Goal: Task Accomplishment & Management: Manage account settings

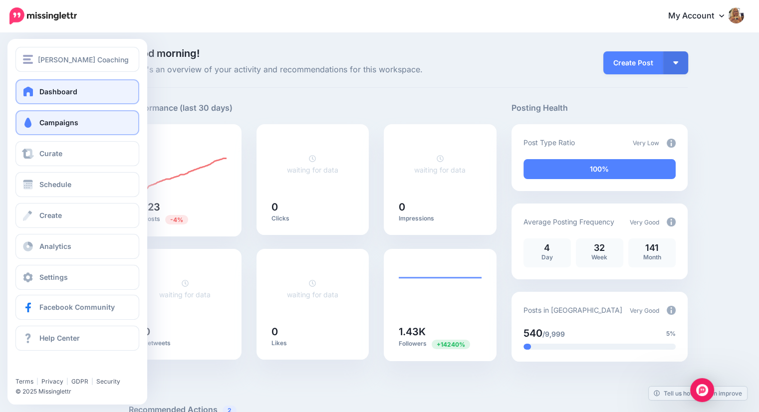
click at [47, 125] on span "Campaigns" at bounding box center [58, 122] width 39 height 8
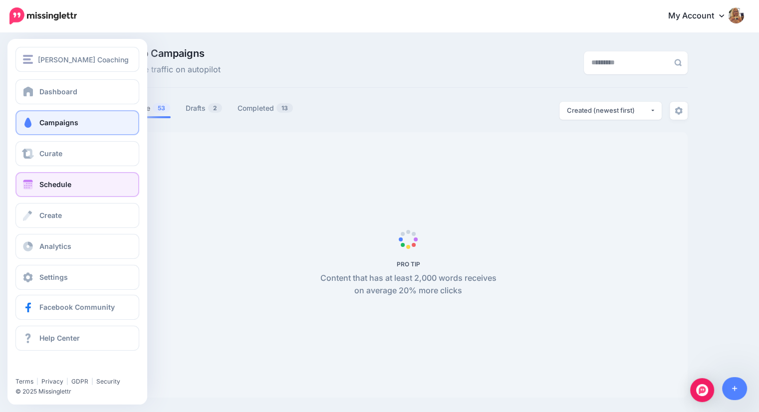
click at [39, 182] on span "Schedule" at bounding box center [55, 184] width 32 height 8
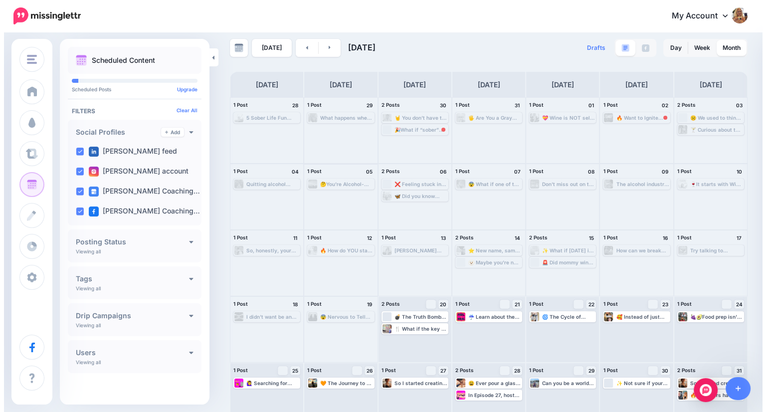
scroll to position [26, 0]
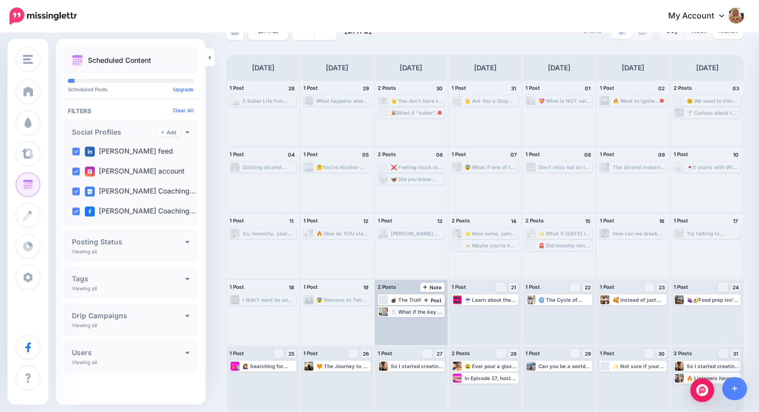
click at [420, 312] on div "🍴 What if the key to healing isn’t just quitting alcohol—it’s what you eat next…" at bounding box center [417, 312] width 53 height 6
click at [402, 321] on span "Edit" at bounding box center [399, 323] width 8 height 5
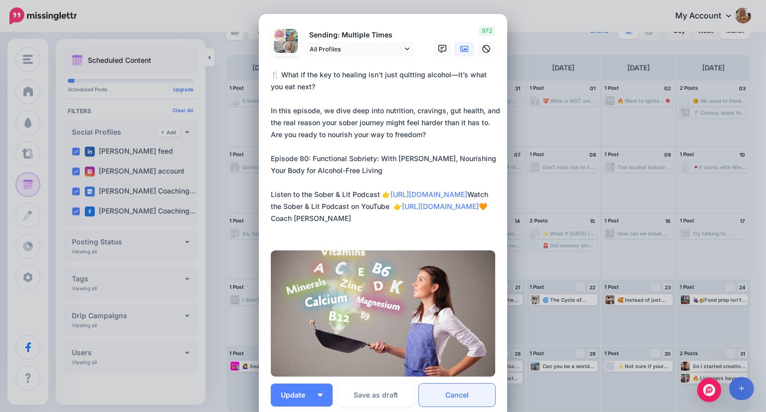
click at [455, 392] on link "Cancel" at bounding box center [457, 395] width 76 height 23
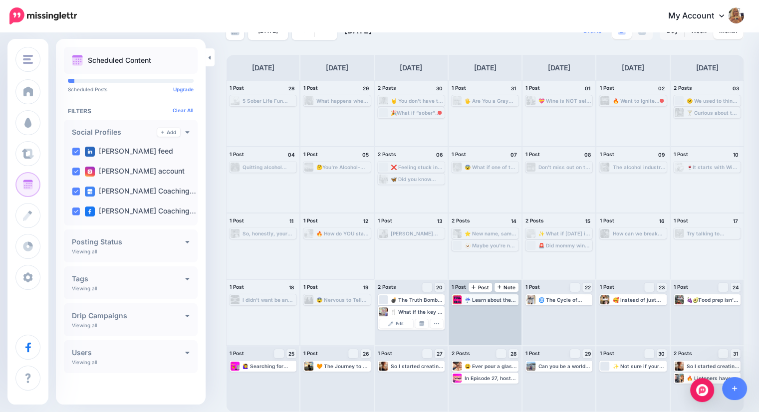
click at [483, 300] on div "☔ Learn about the powerful impact of RAIN meditation on breaking free from harm…" at bounding box center [490, 300] width 53 height 6
click at [477, 311] on span "Edit" at bounding box center [473, 311] width 8 height 5
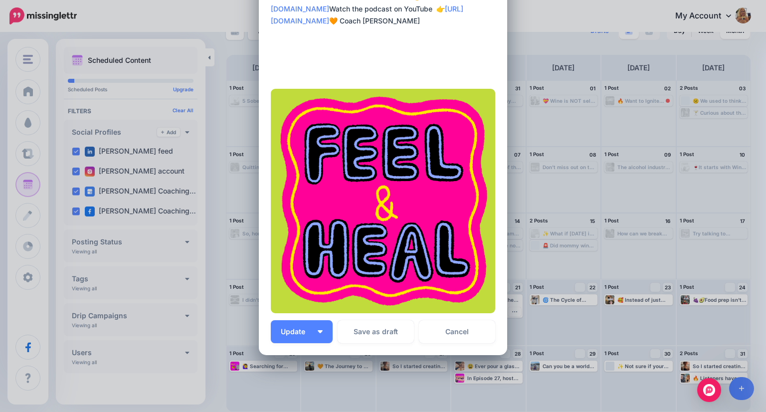
scroll to position [199, 0]
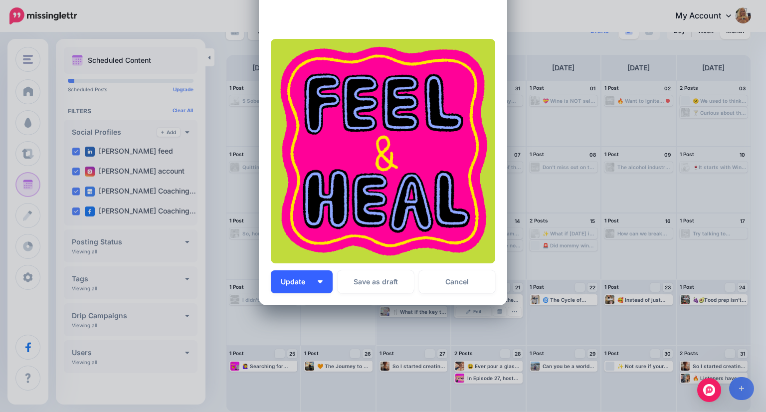
click at [315, 283] on button "Update" at bounding box center [302, 281] width 62 height 23
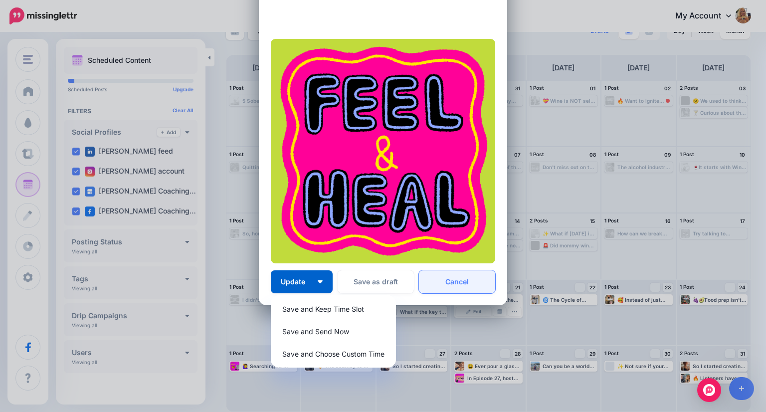
click at [441, 282] on link "Cancel" at bounding box center [457, 281] width 76 height 23
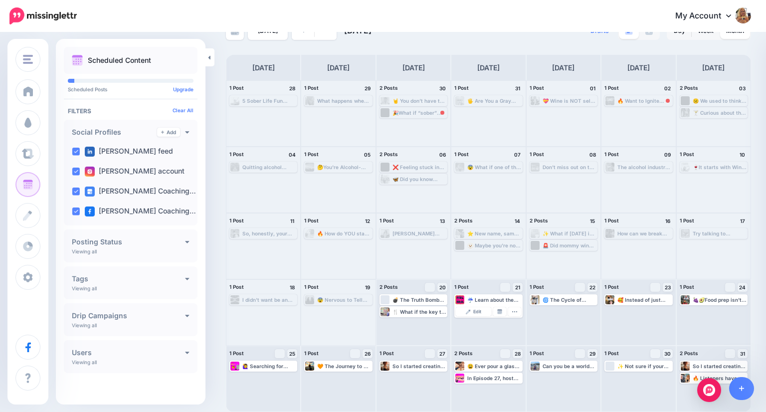
scroll to position [0, 0]
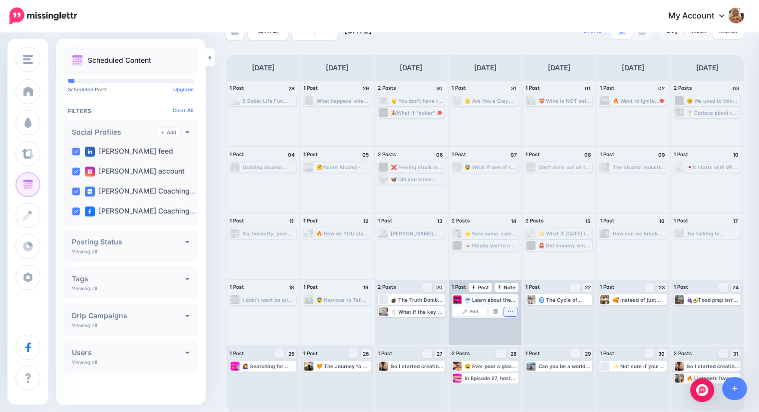
click at [513, 312] on icon "button" at bounding box center [510, 312] width 6 height 6
click at [489, 338] on link "Delete Post" at bounding box center [488, 339] width 52 height 11
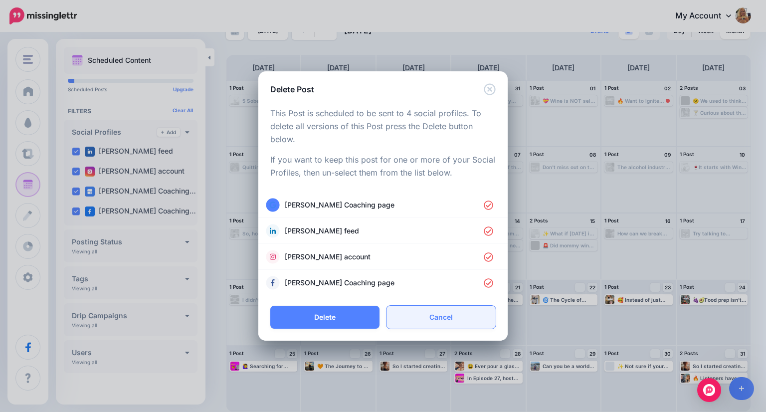
click at [441, 319] on link "Cancel" at bounding box center [441, 317] width 109 height 23
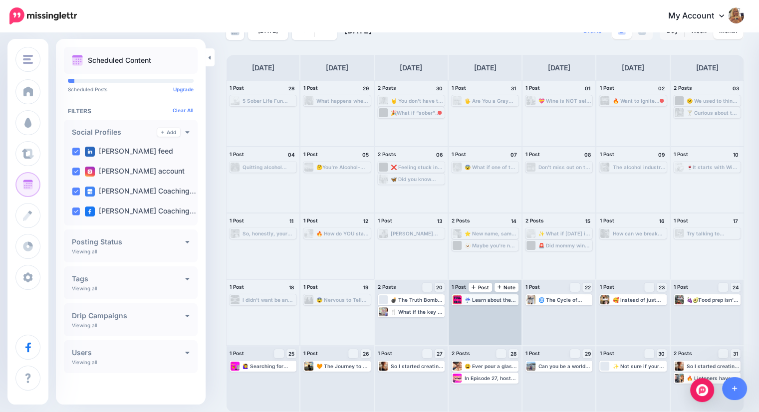
click at [517, 300] on div "☔ Learn about the powerful impact of RAIN meditation on breaking free from harm…" at bounding box center [490, 300] width 53 height 6
click at [513, 310] on icon "button" at bounding box center [510, 312] width 6 height 6
click at [491, 338] on link "Delete Post" at bounding box center [488, 339] width 52 height 11
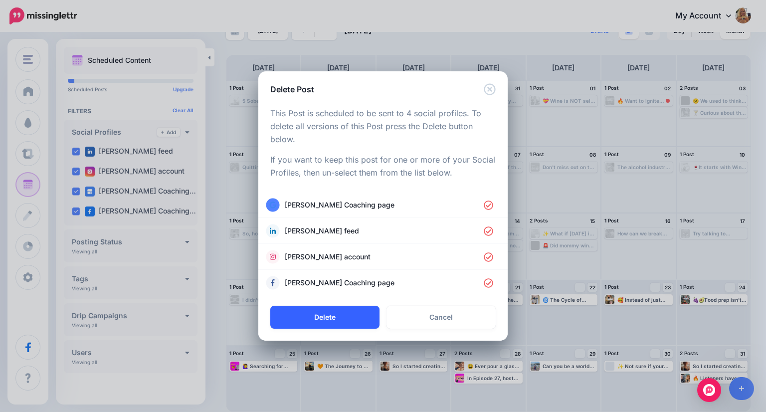
click at [344, 316] on button "Delete" at bounding box center [324, 317] width 109 height 23
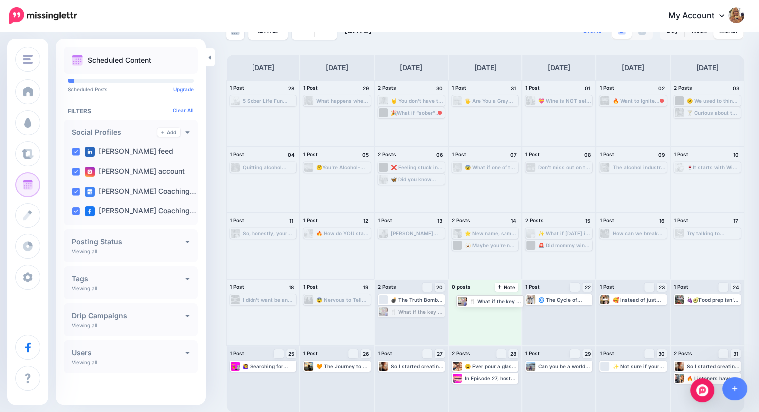
drag, startPoint x: 419, startPoint y: 312, endPoint x: 496, endPoint y: 301, distance: 77.1
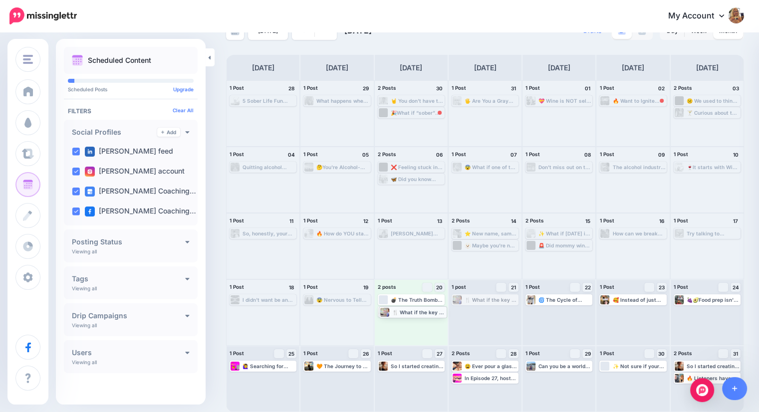
drag, startPoint x: 483, startPoint y: 302, endPoint x: 407, endPoint y: 314, distance: 76.7
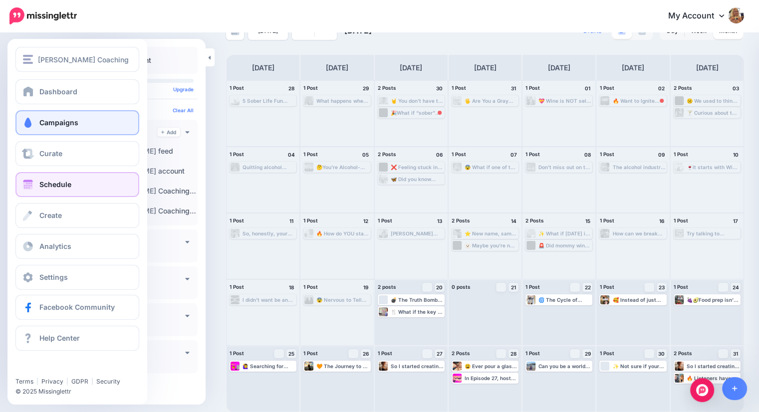
click at [50, 120] on span "Campaigns" at bounding box center [58, 122] width 39 height 8
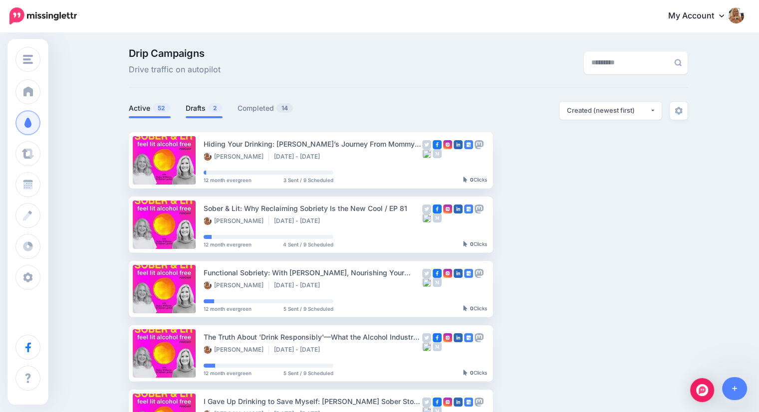
click at [199, 111] on link "Drafts 2" at bounding box center [204, 108] width 37 height 12
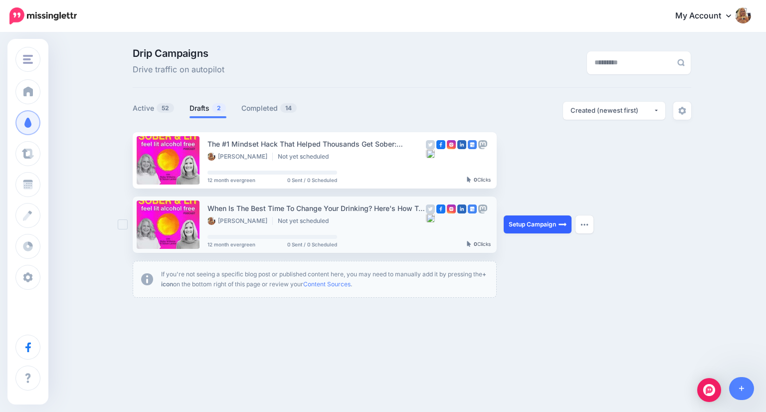
click at [521, 228] on link "Setup Campaign" at bounding box center [538, 224] width 68 height 18
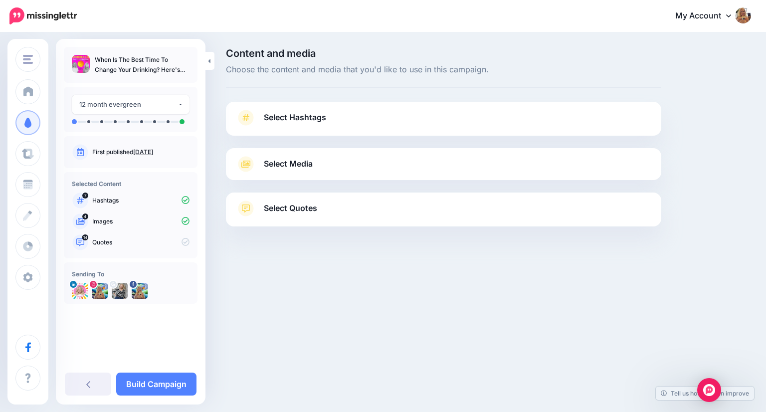
click at [311, 119] on span "Select Hashtags" at bounding box center [295, 117] width 62 height 13
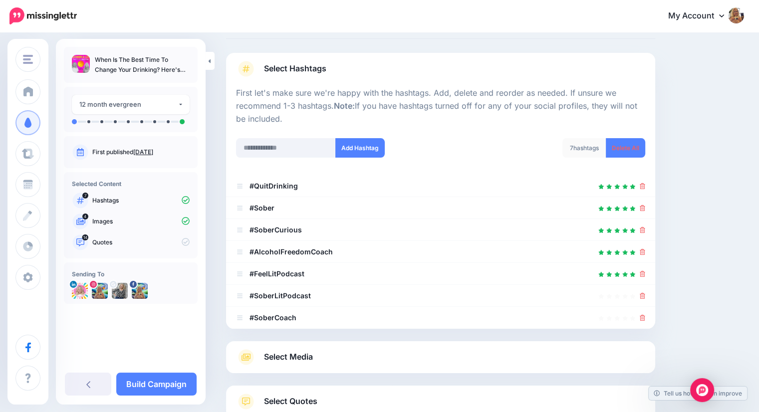
scroll to position [121, 0]
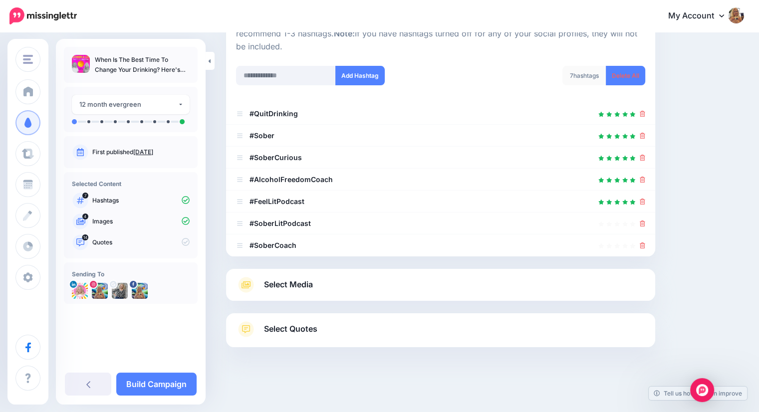
click at [276, 281] on span "Select Media" at bounding box center [288, 284] width 49 height 13
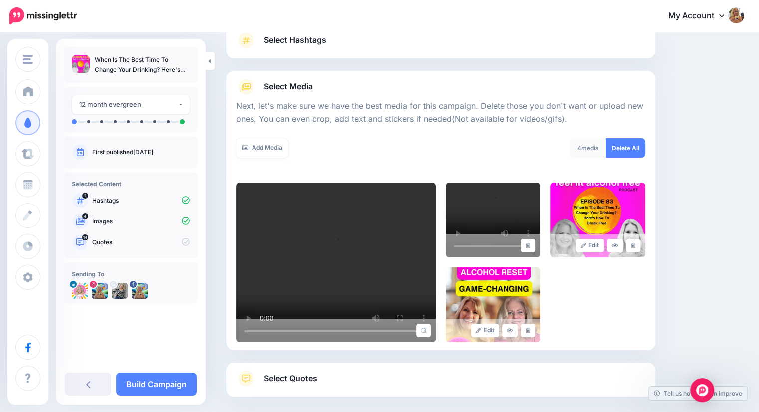
scroll to position [100, 0]
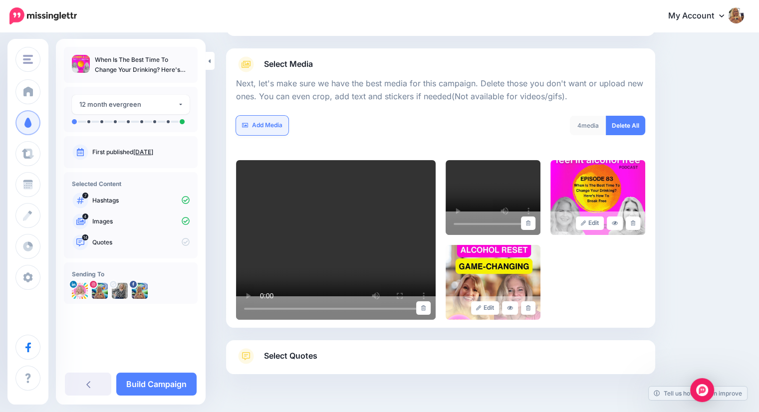
click at [263, 125] on link "Add Media" at bounding box center [262, 125] width 52 height 19
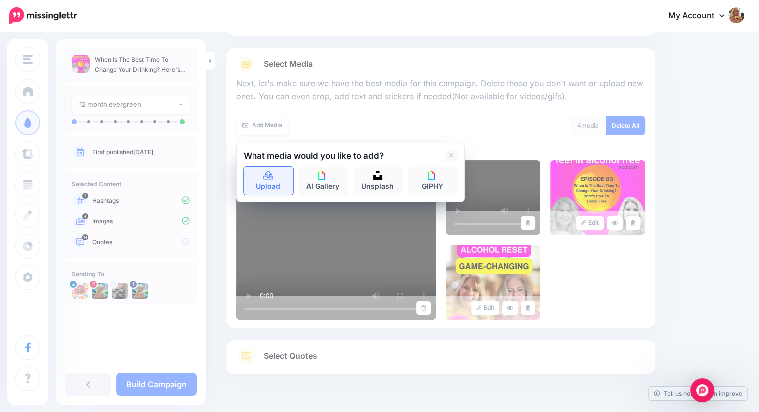
click at [269, 177] on icon at bounding box center [268, 175] width 11 height 9
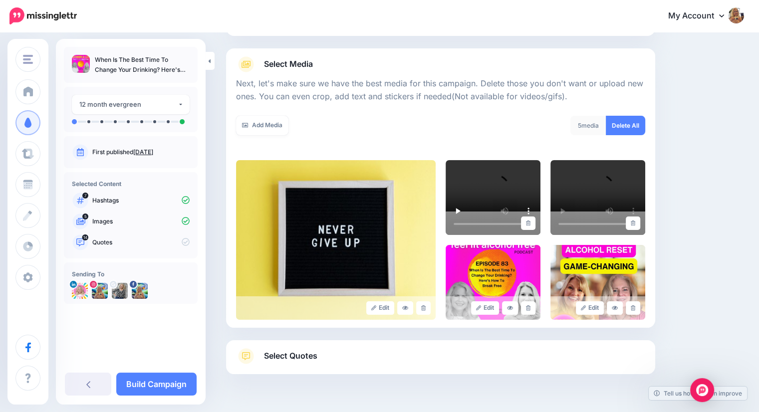
scroll to position [126, 0]
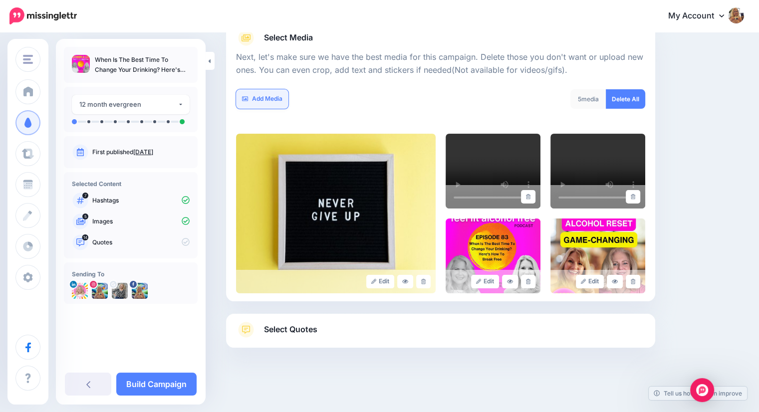
click at [265, 99] on link "Add Media" at bounding box center [262, 98] width 52 height 19
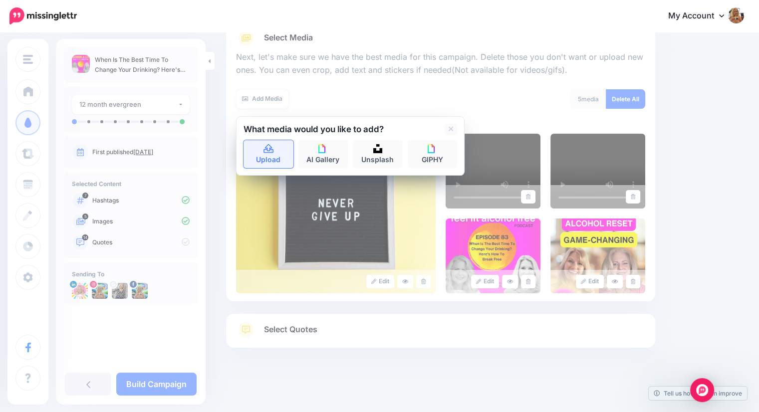
click at [267, 151] on icon at bounding box center [268, 149] width 11 height 9
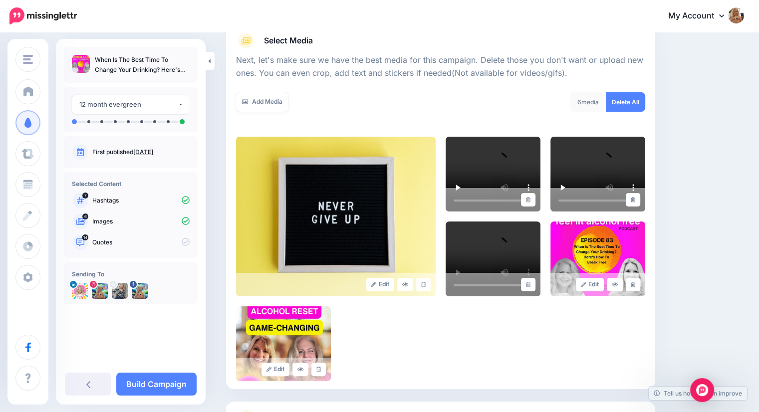
scroll to position [112, 0]
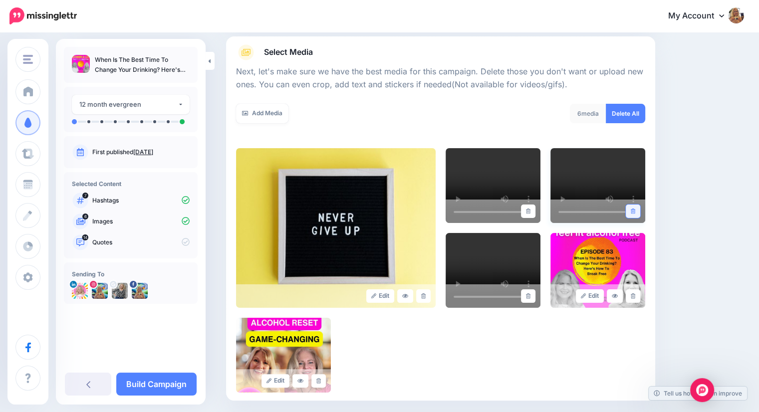
click at [635, 211] on icon at bounding box center [632, 210] width 4 height 5
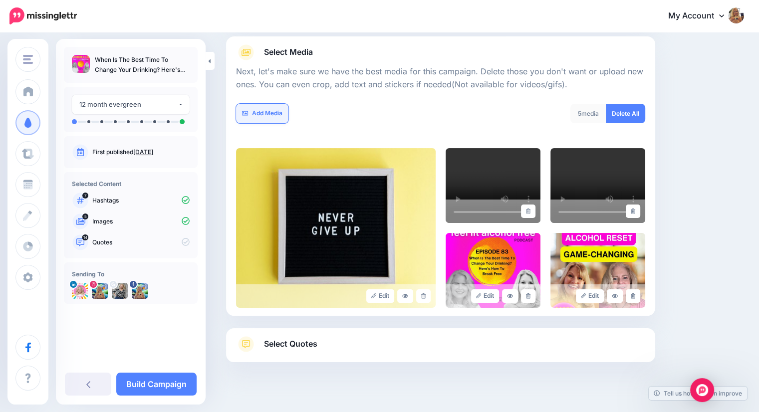
click at [268, 110] on link "Add Media" at bounding box center [262, 113] width 52 height 19
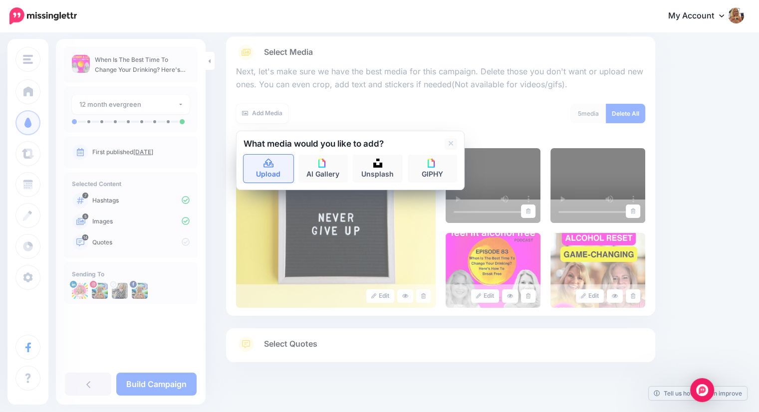
click at [268, 163] on icon at bounding box center [268, 163] width 11 height 9
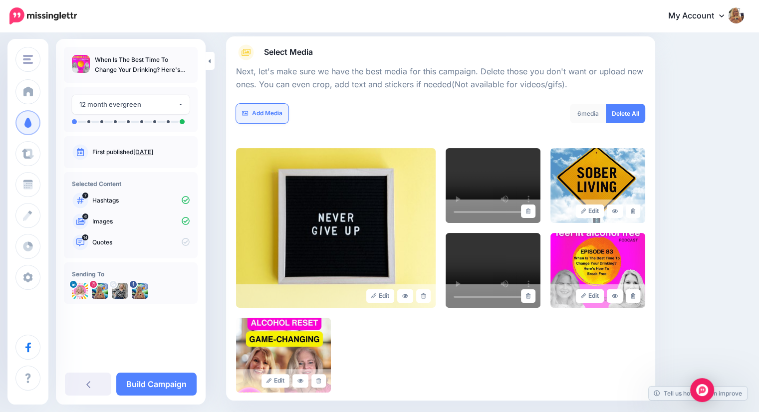
click at [258, 109] on link "Add Media" at bounding box center [262, 113] width 52 height 19
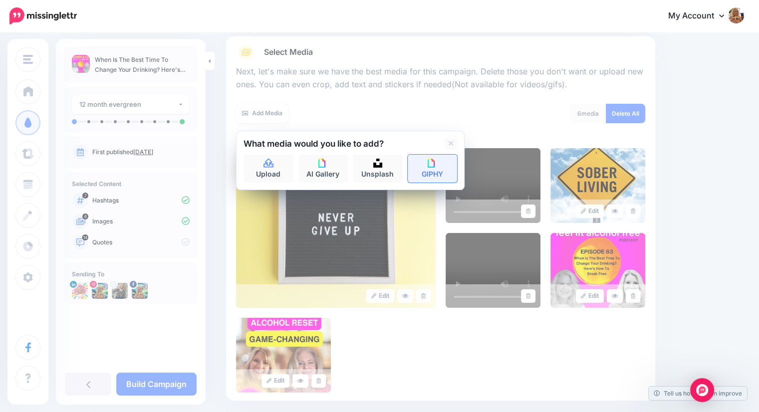
click at [432, 171] on link "GIPHY" at bounding box center [432, 169] width 50 height 28
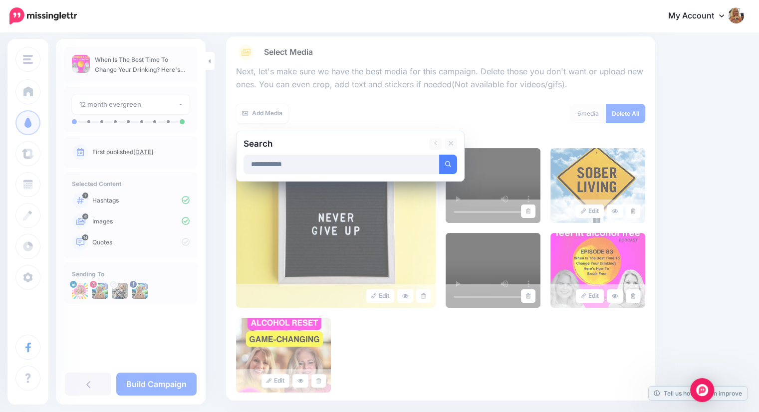
click at [439, 155] on button "submit" at bounding box center [448, 164] width 18 height 19
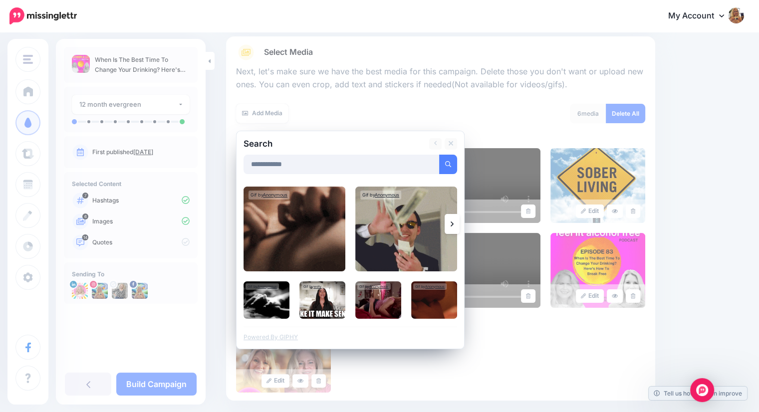
click at [289, 167] on input "**********" at bounding box center [341, 164] width 196 height 19
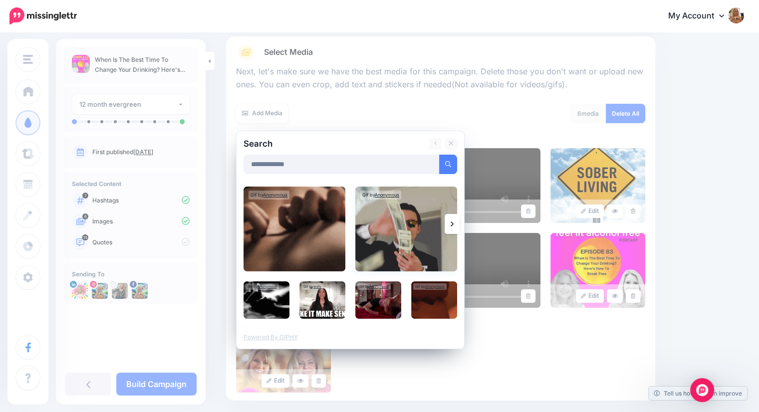
type input "**********"
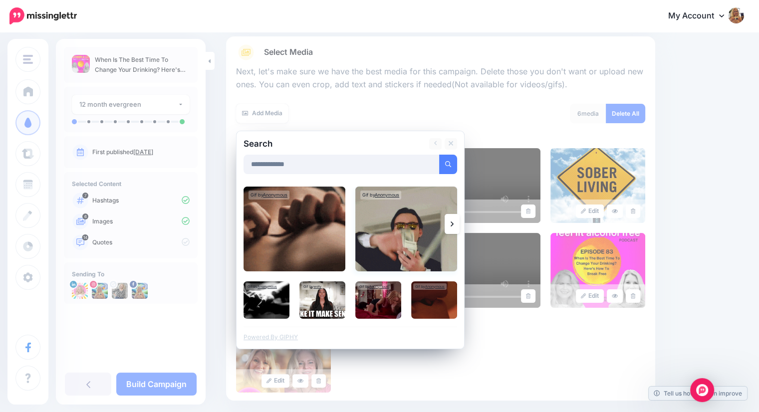
click at [439, 155] on button "submit" at bounding box center [448, 164] width 18 height 19
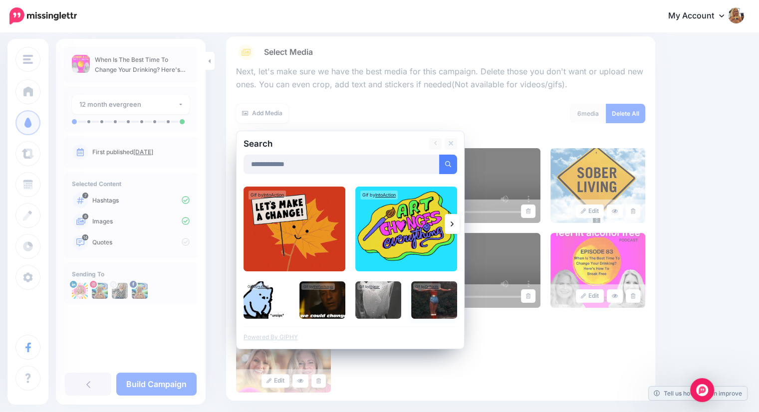
click at [433, 300] on img at bounding box center [434, 299] width 46 height 37
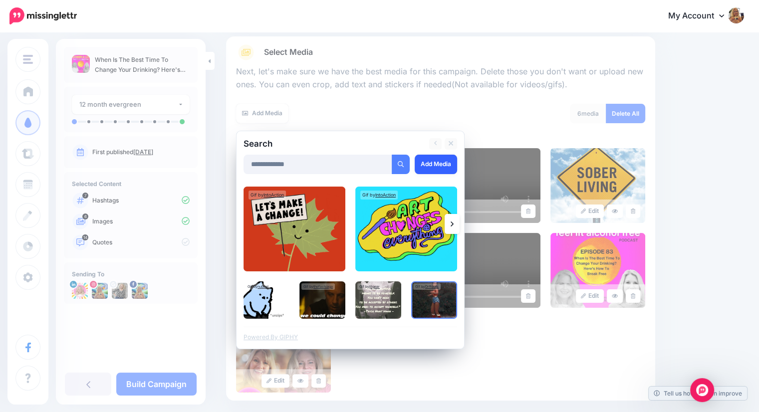
click at [431, 163] on link "Add Media" at bounding box center [435, 164] width 42 height 19
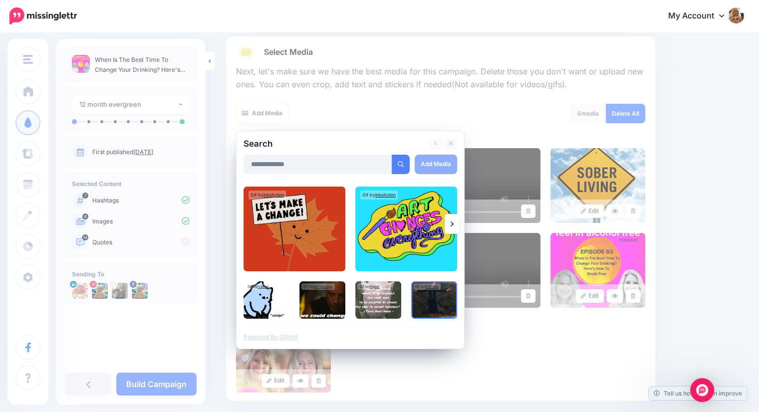
click at [439, 301] on img at bounding box center [434, 299] width 46 height 37
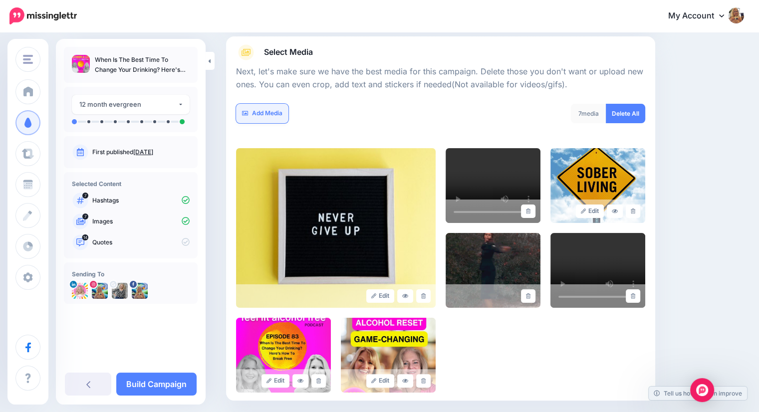
click at [264, 116] on link "Add Media" at bounding box center [262, 113] width 52 height 19
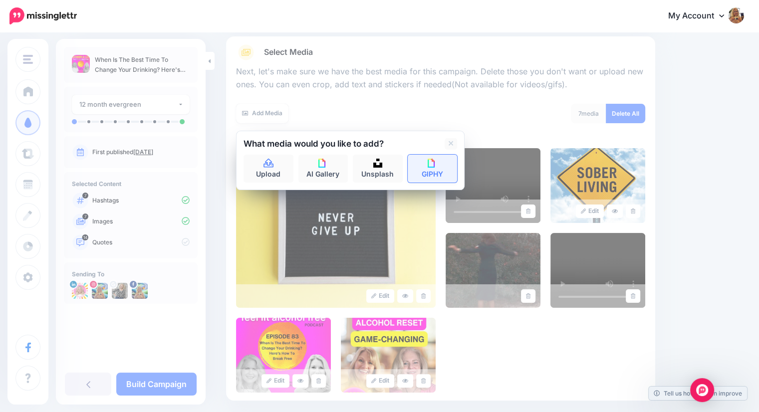
click at [435, 164] on img at bounding box center [431, 163] width 9 height 9
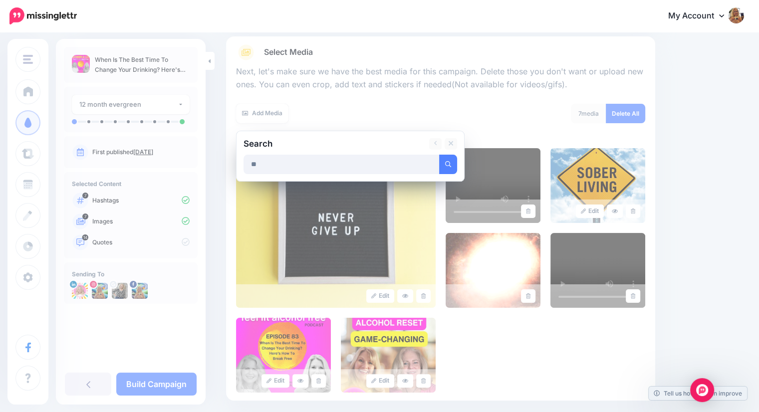
type input "*"
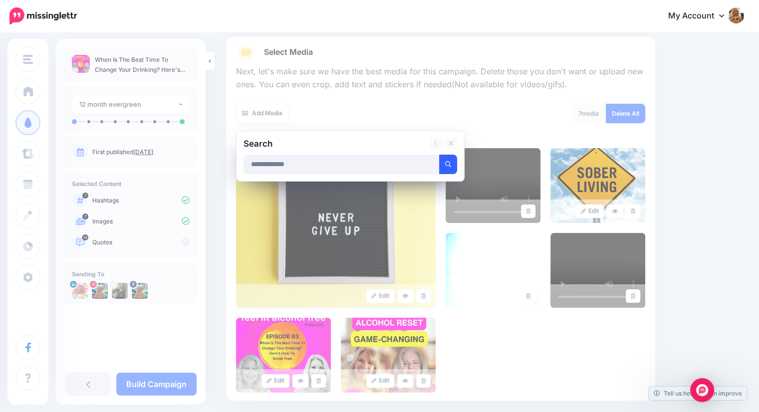
click at [448, 164] on icon "submit" at bounding box center [448, 164] width 6 height 6
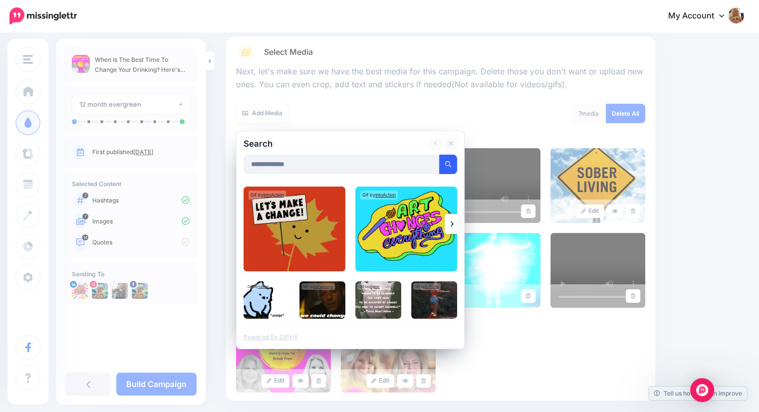
click at [455, 223] on link at bounding box center [451, 224] width 15 height 20
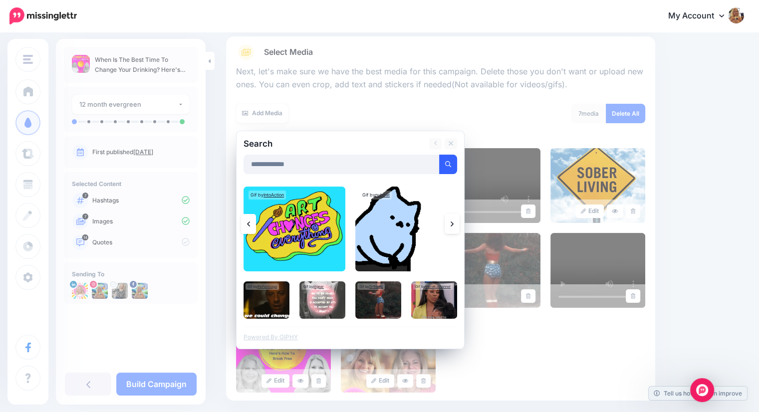
click at [446, 224] on link at bounding box center [451, 224] width 15 height 20
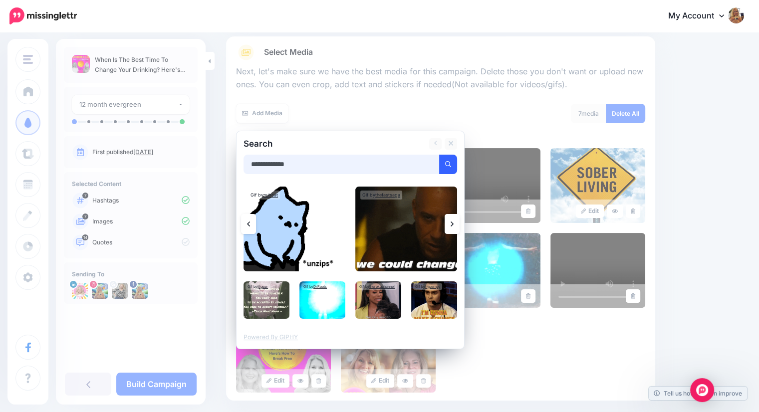
drag, startPoint x: 304, startPoint y: 163, endPoint x: 204, endPoint y: 166, distance: 100.3
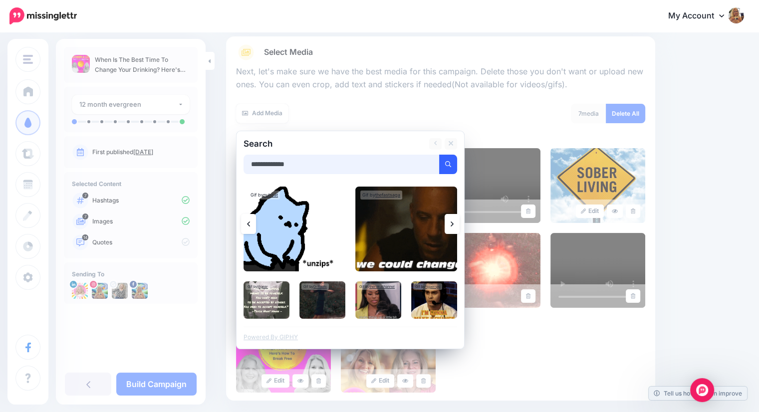
click at [204, 166] on div "Ruby Williams Coaching Ruby Williams Coaching Add Workspace Dashboard Campaigns…" at bounding box center [379, 217] width 759 height 590
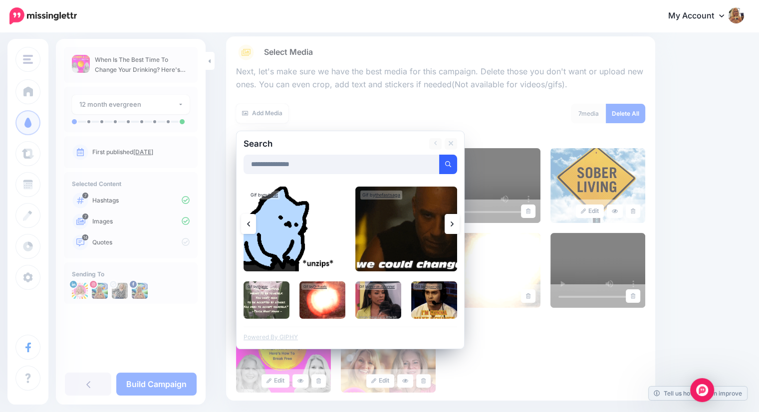
click at [447, 166] on icon "submit" at bounding box center [448, 164] width 6 height 6
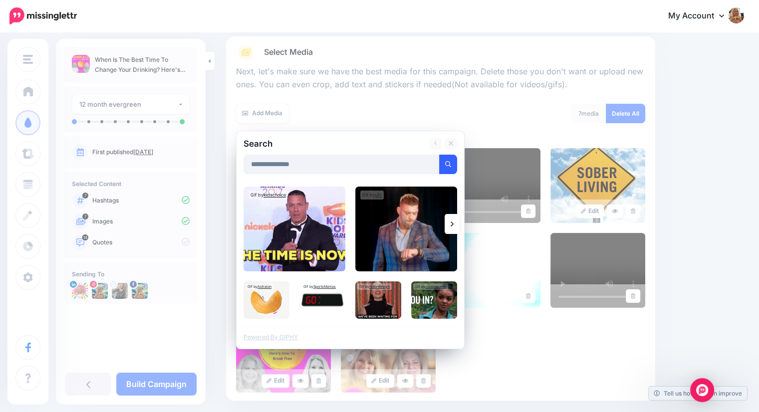
click at [453, 226] on icon at bounding box center [451, 224] width 3 height 8
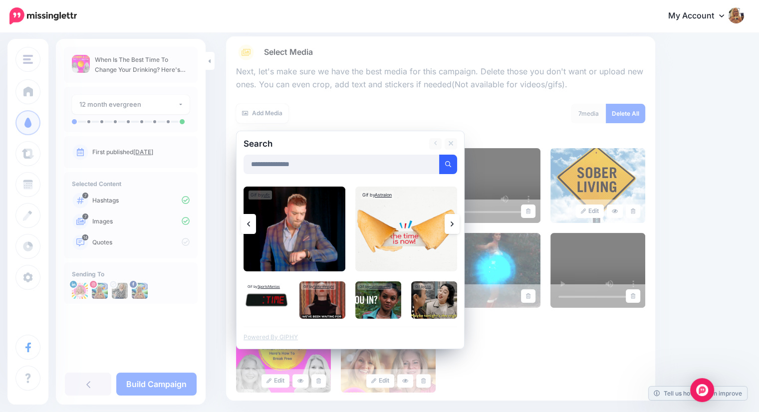
click at [453, 226] on icon at bounding box center [451, 224] width 3 height 8
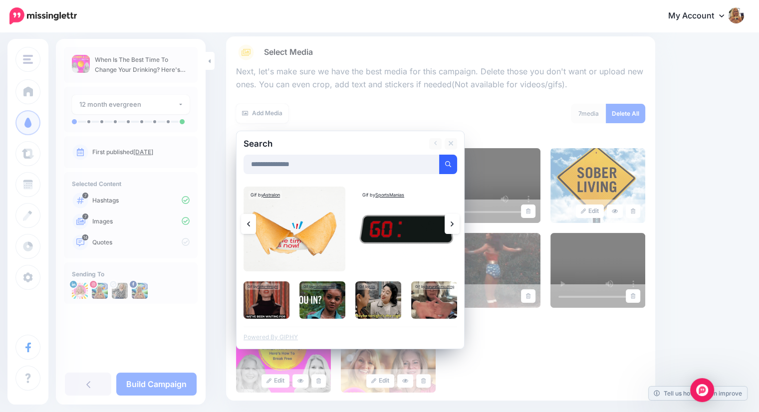
click at [452, 226] on icon at bounding box center [451, 224] width 3 height 8
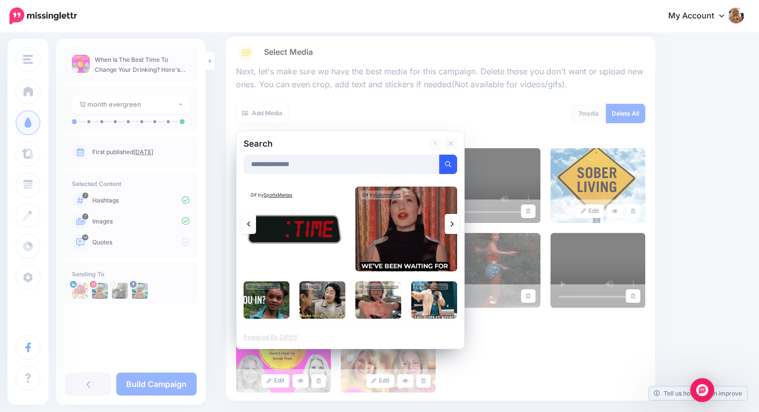
click at [452, 226] on icon at bounding box center [451, 224] width 3 height 8
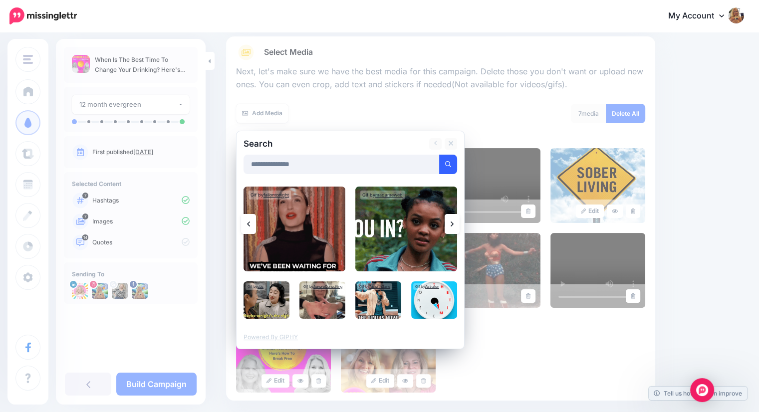
click at [452, 226] on icon at bounding box center [451, 224] width 3 height 8
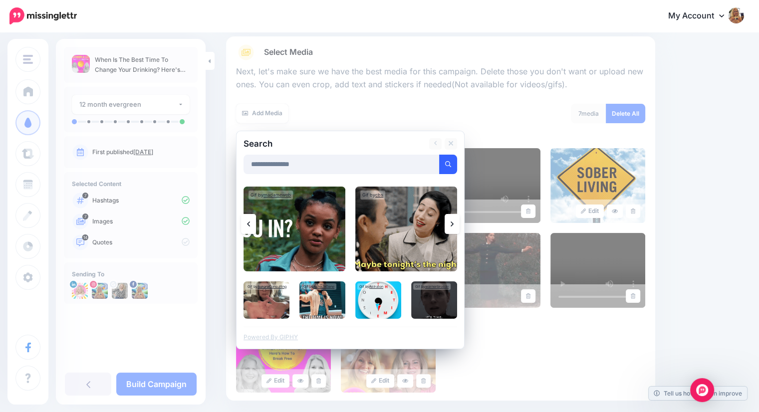
click at [452, 226] on icon at bounding box center [451, 224] width 3 height 8
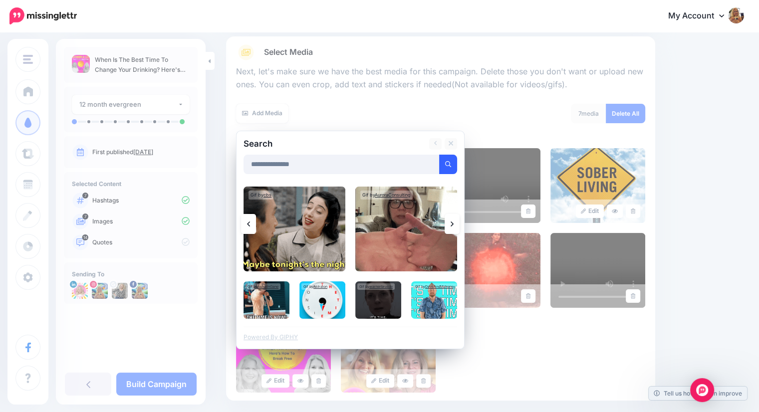
click at [452, 226] on icon at bounding box center [451, 224] width 3 height 8
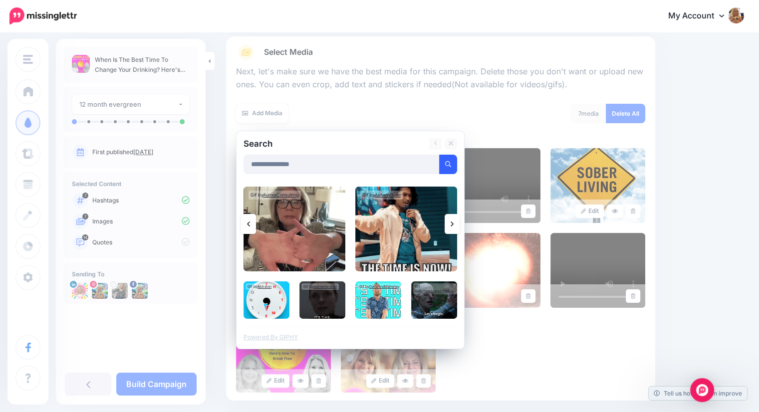
click at [452, 226] on icon at bounding box center [451, 224] width 3 height 8
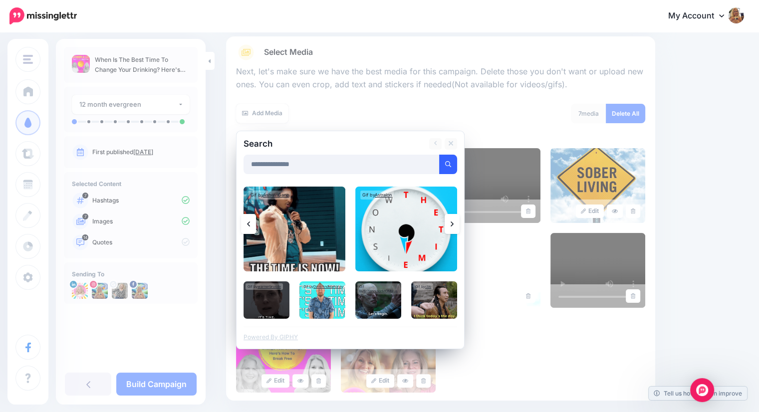
click at [452, 226] on icon at bounding box center [451, 224] width 3 height 8
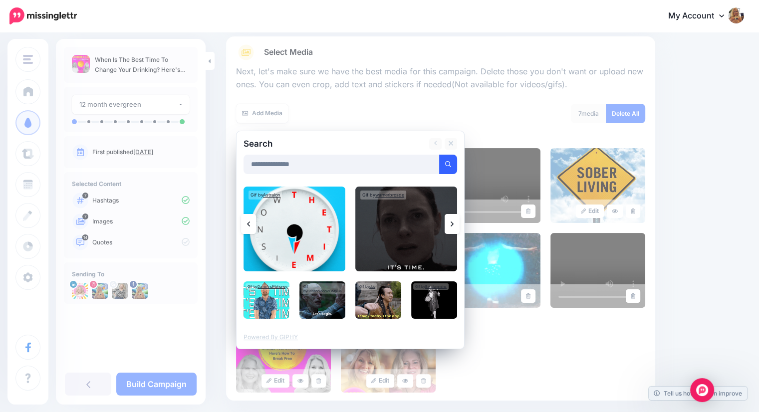
click at [452, 226] on icon at bounding box center [451, 224] width 3 height 8
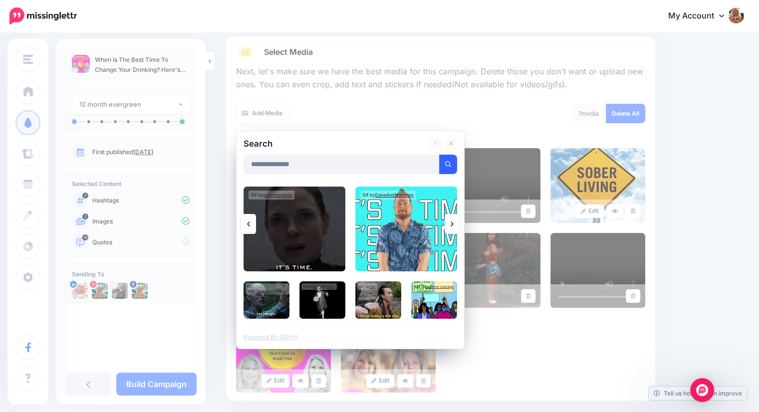
click at [452, 226] on icon at bounding box center [451, 224] width 3 height 8
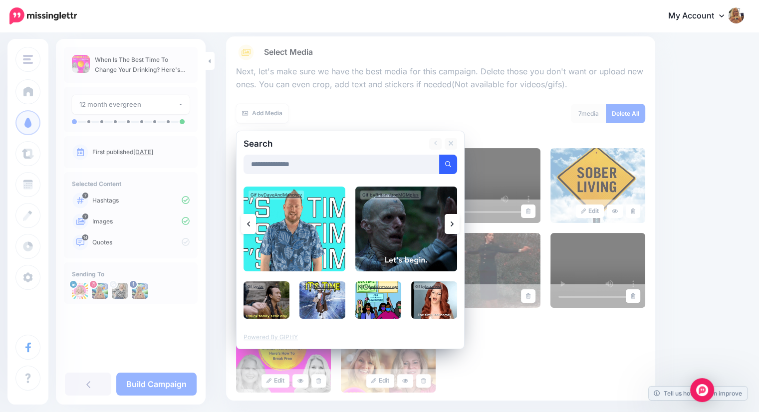
click at [452, 226] on icon at bounding box center [451, 224] width 3 height 8
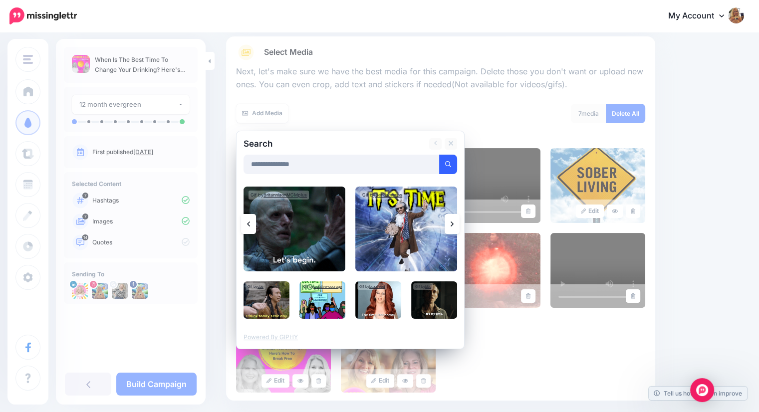
click at [452, 226] on icon at bounding box center [451, 224] width 3 height 8
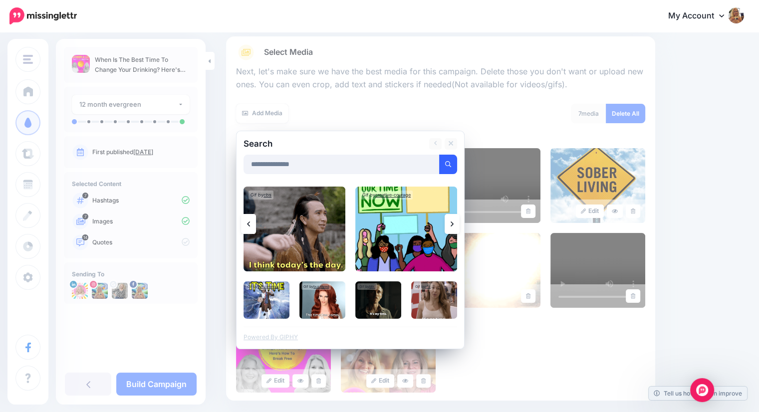
click at [452, 226] on icon at bounding box center [451, 224] width 3 height 8
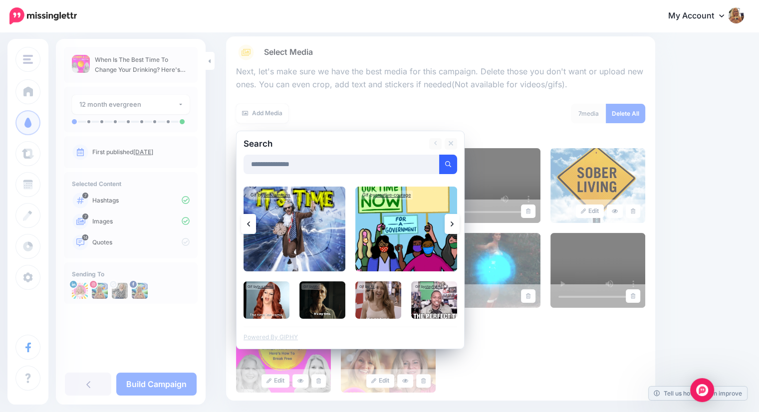
click at [452, 226] on icon at bounding box center [451, 224] width 3 height 8
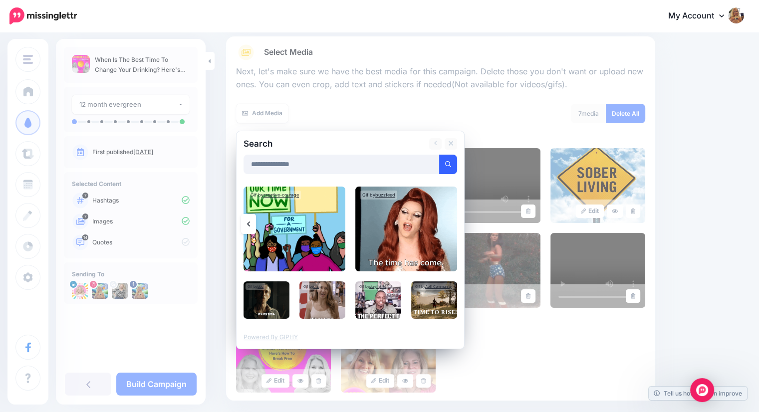
click at [251, 224] on link at bounding box center [248, 224] width 15 height 20
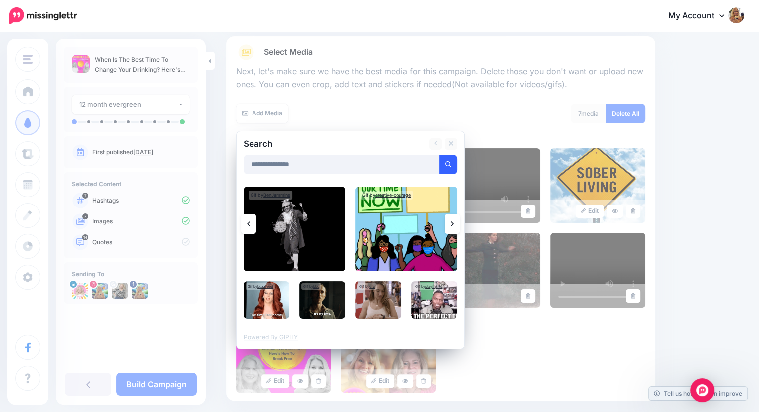
click at [456, 223] on link at bounding box center [451, 224] width 15 height 20
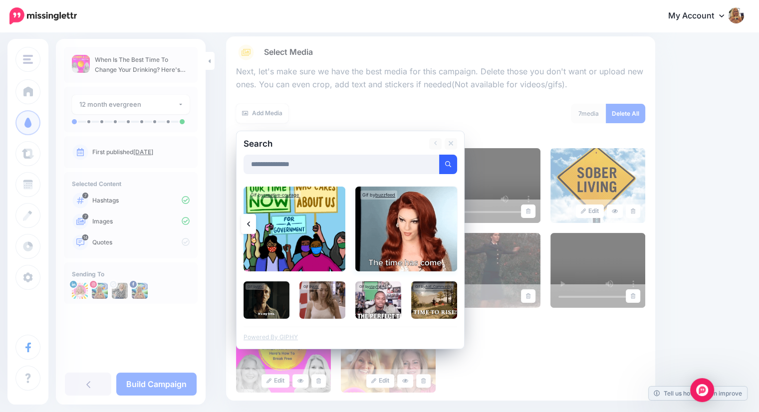
click at [454, 223] on img at bounding box center [406, 229] width 102 height 85
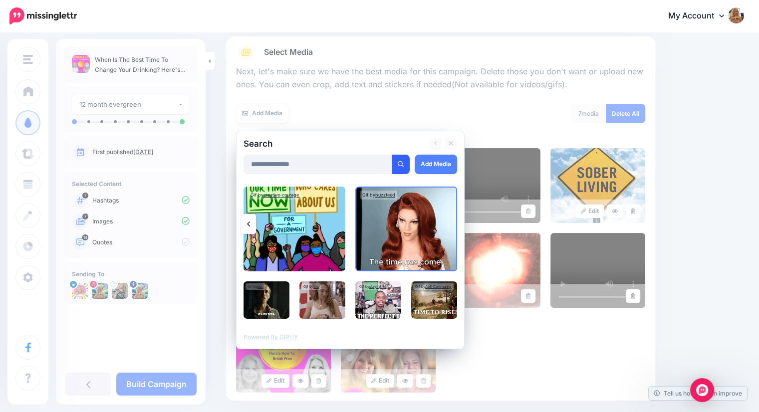
click at [247, 224] on icon at bounding box center [248, 223] width 3 height 5
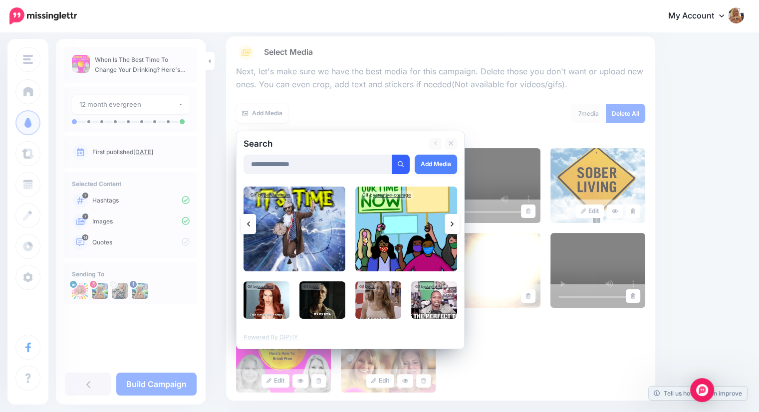
click at [247, 223] on icon at bounding box center [248, 223] width 3 height 5
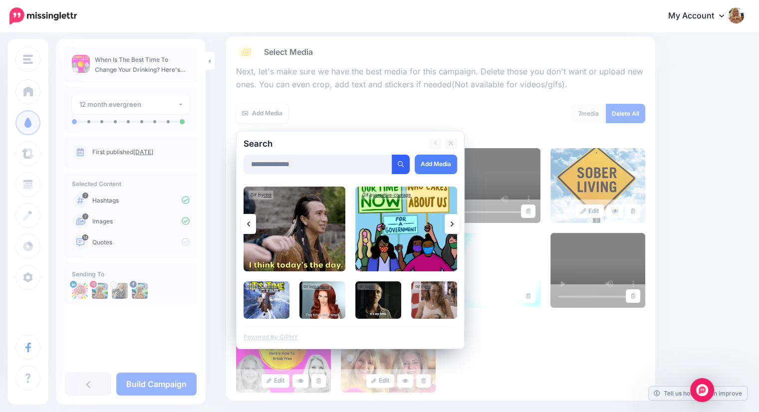
click at [247, 223] on icon at bounding box center [248, 223] width 3 height 5
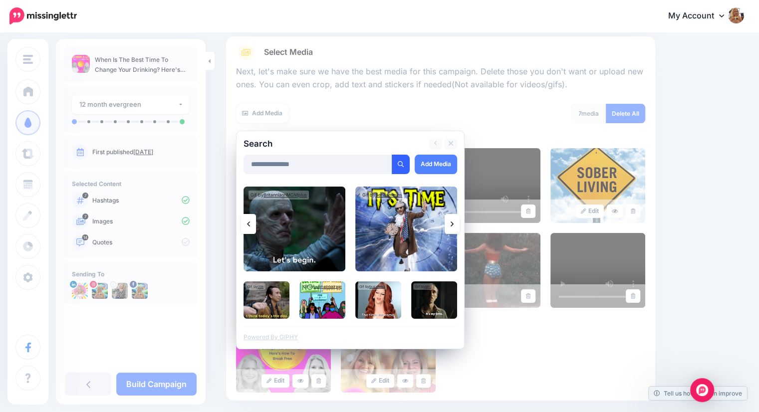
click at [247, 223] on icon at bounding box center [248, 223] width 3 height 5
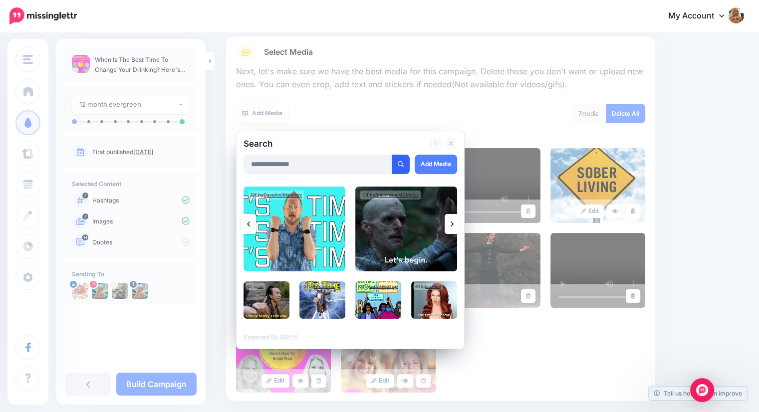
click at [247, 223] on icon at bounding box center [248, 223] width 3 height 5
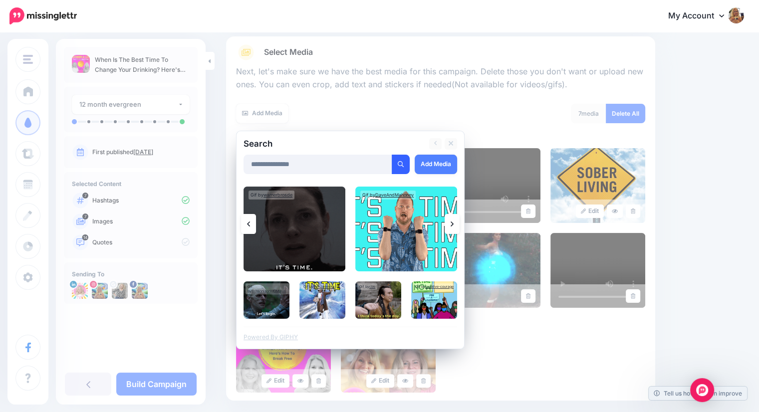
click at [247, 223] on icon at bounding box center [248, 223] width 3 height 5
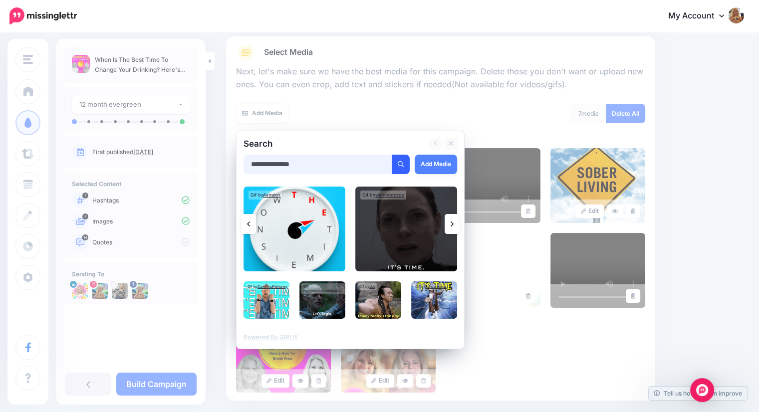
drag, startPoint x: 305, startPoint y: 161, endPoint x: 199, endPoint y: 168, distance: 105.9
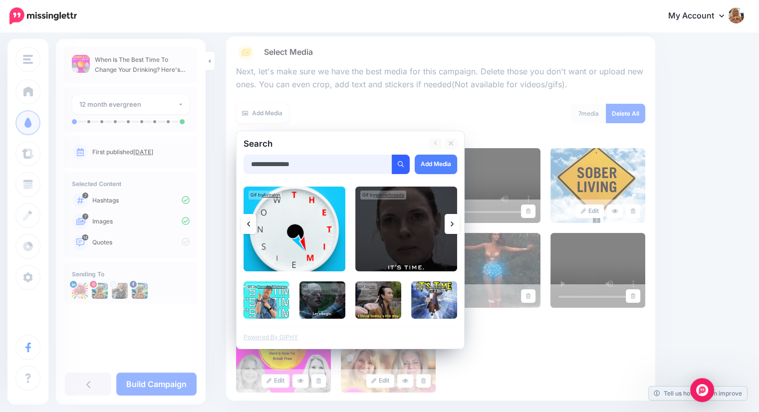
click at [199, 168] on div "Ruby Williams Coaching Ruby Williams Coaching Add Workspace Dashboard Campaigns…" at bounding box center [379, 217] width 759 height 590
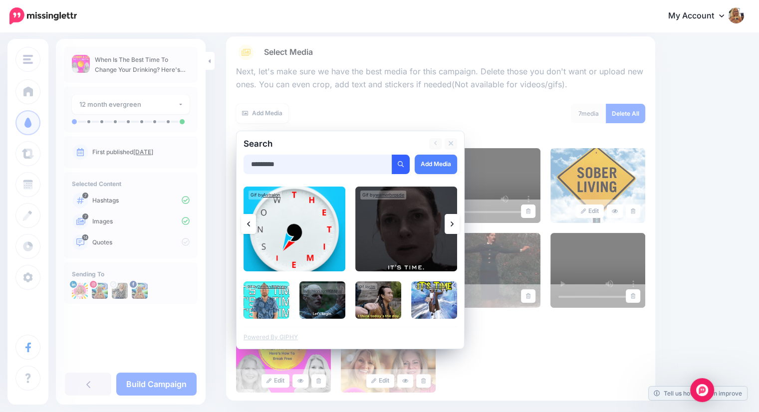
type input "*********"
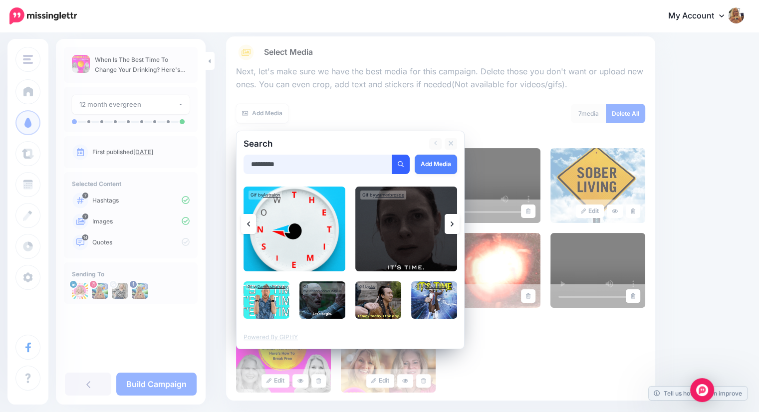
click at [392, 155] on button "submit" at bounding box center [401, 164] width 18 height 19
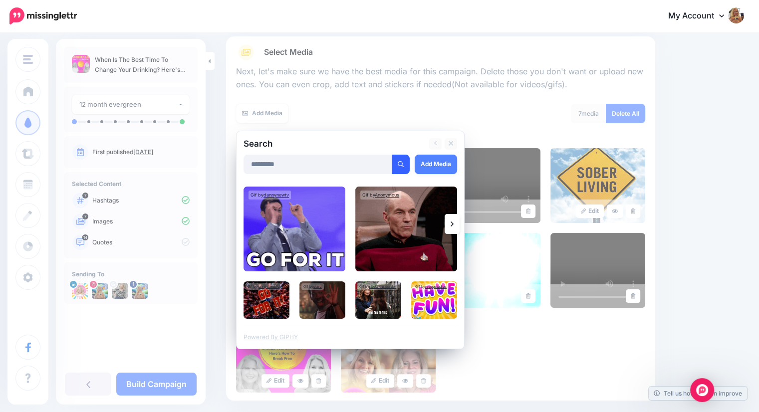
click at [450, 226] on icon at bounding box center [451, 224] width 3 height 8
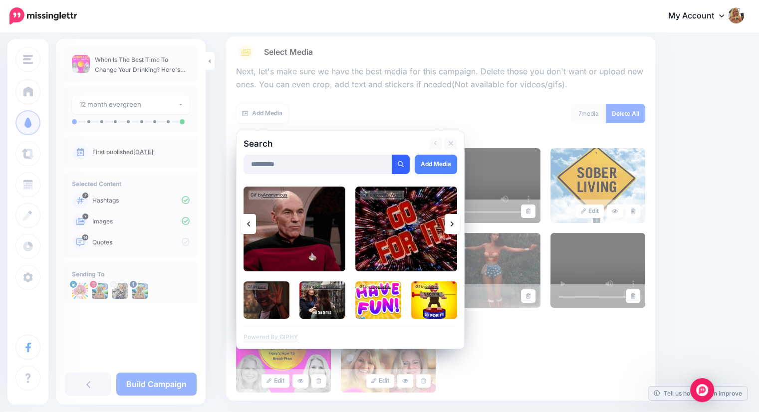
click at [450, 226] on icon at bounding box center [451, 224] width 3 height 8
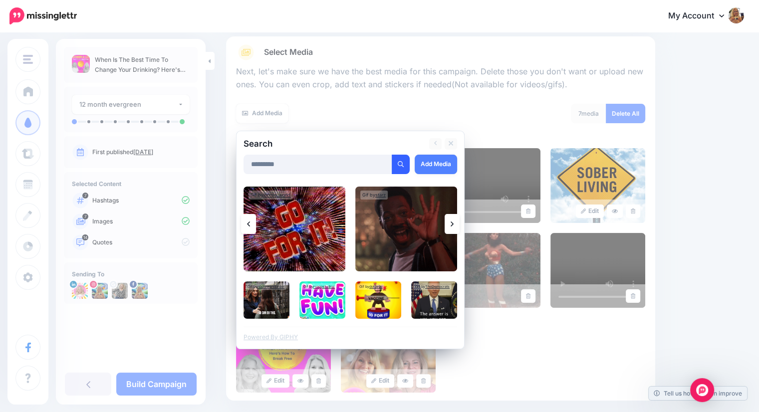
click at [450, 226] on icon at bounding box center [451, 224] width 3 height 8
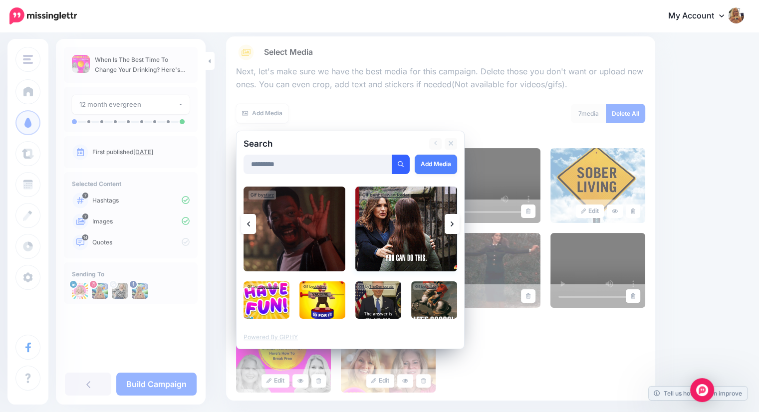
click at [400, 228] on img at bounding box center [406, 229] width 102 height 85
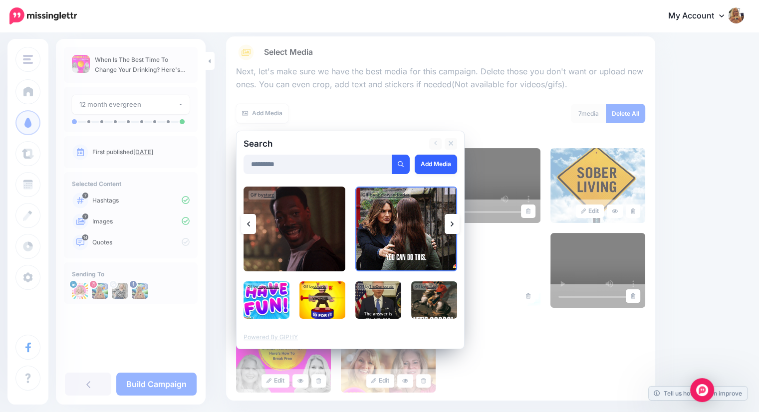
click at [430, 168] on link "Add Media" at bounding box center [435, 164] width 42 height 19
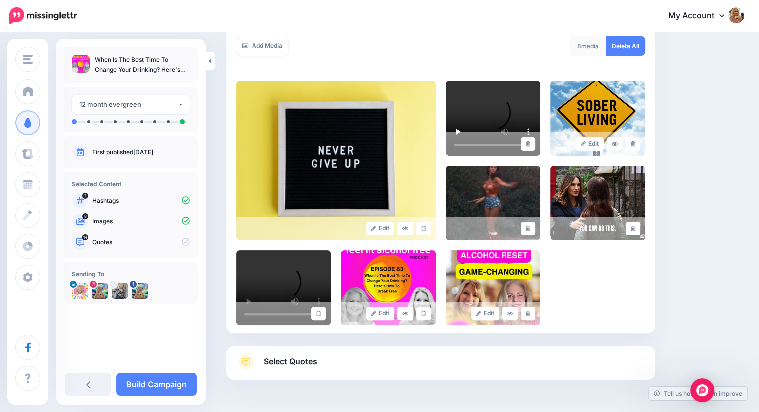
scroll to position [162, 0]
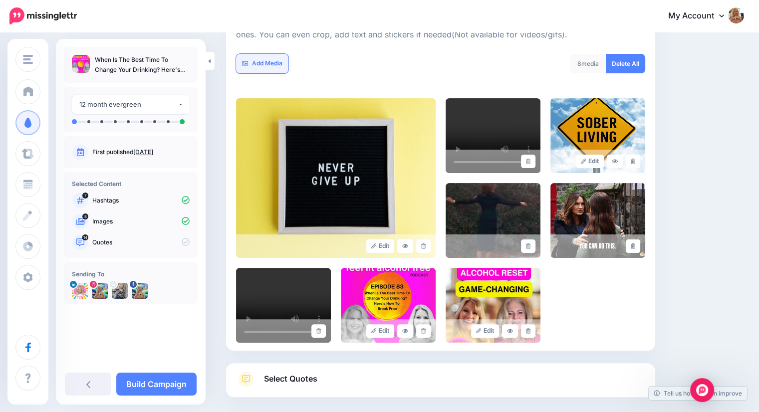
click at [255, 62] on link "Add Media" at bounding box center [262, 63] width 52 height 19
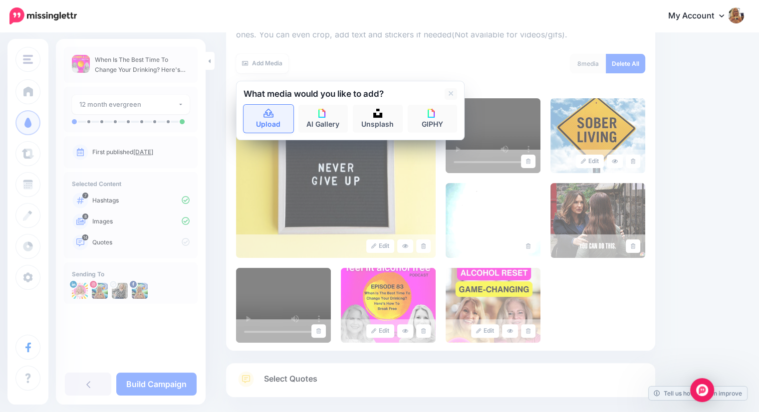
click at [268, 117] on icon at bounding box center [268, 113] width 10 height 9
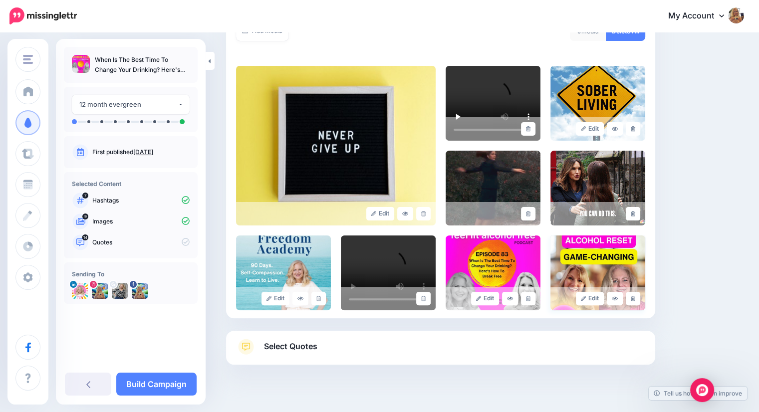
scroll to position [211, 0]
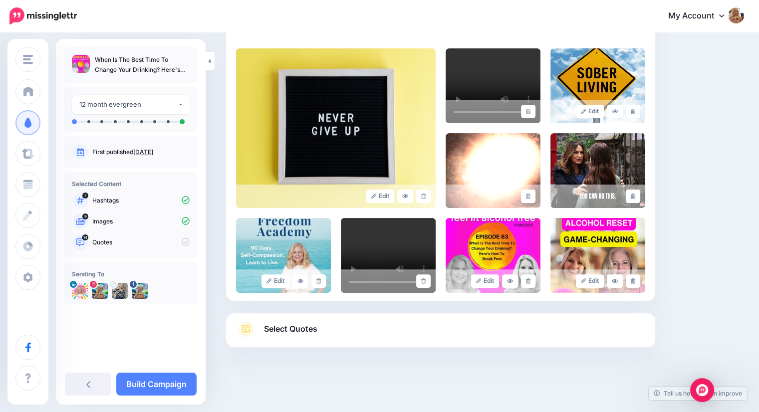
click at [291, 327] on span "Select Quotes" at bounding box center [290, 328] width 53 height 13
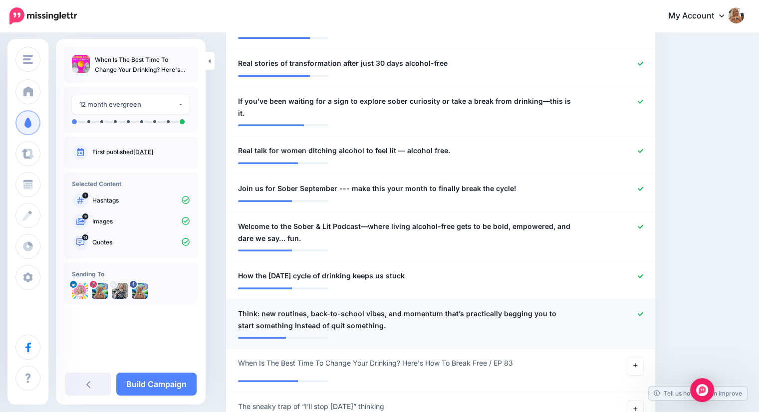
scroll to position [710, 0]
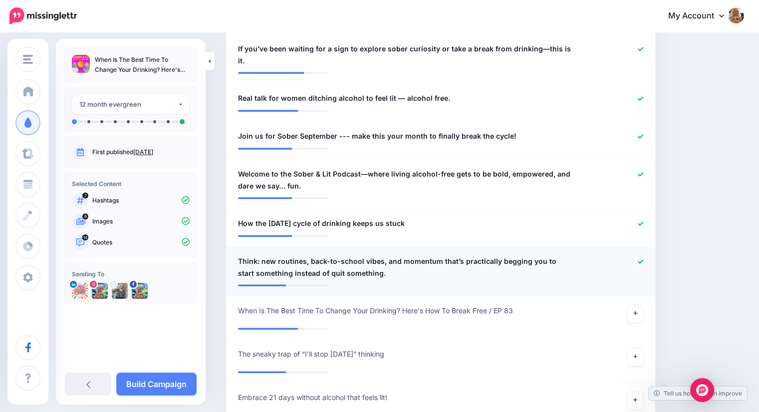
click at [643, 259] on icon at bounding box center [639, 261] width 5 height 5
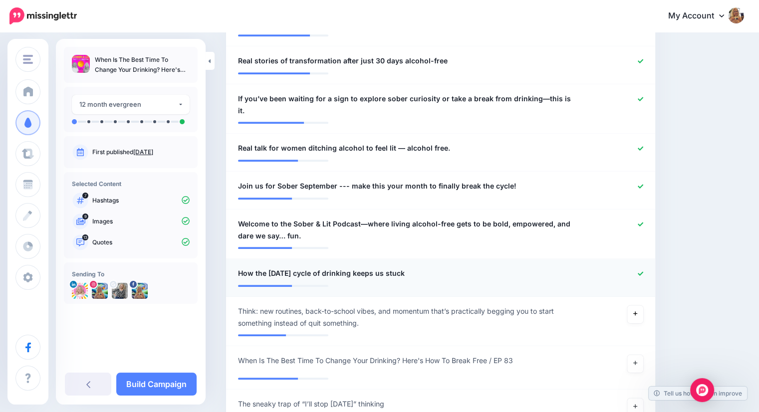
click at [643, 271] on icon at bounding box center [639, 273] width 5 height 5
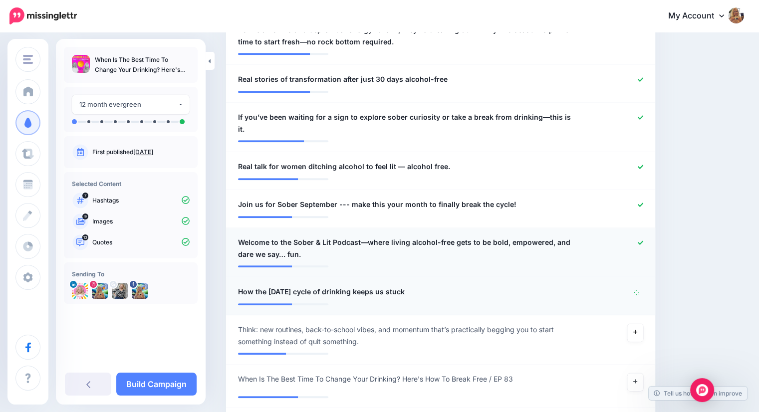
scroll to position [610, 0]
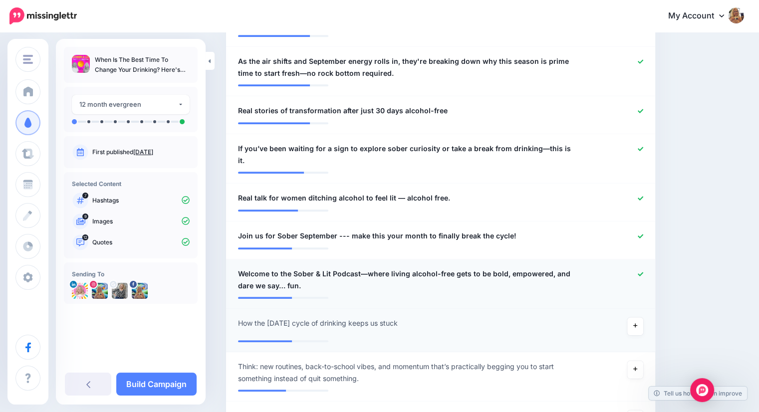
click at [643, 272] on icon at bounding box center [639, 274] width 5 height 4
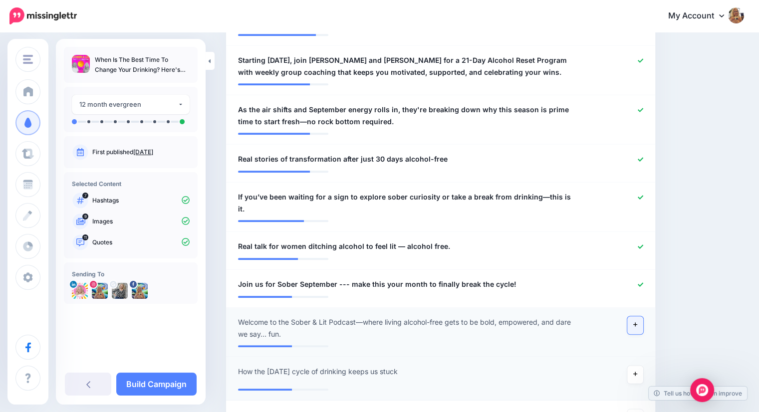
scroll to position [560, 0]
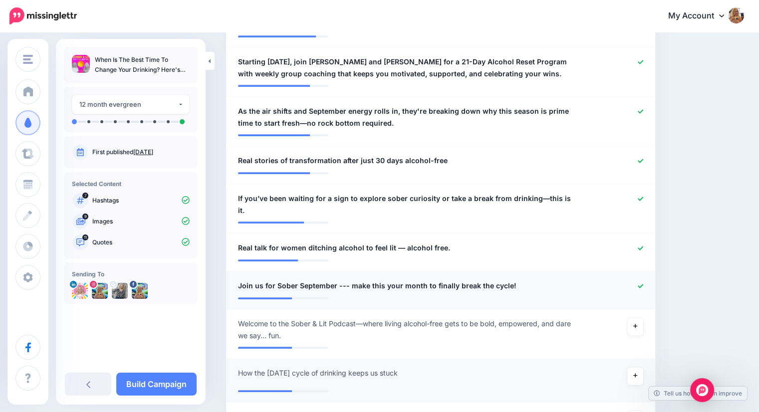
click at [643, 283] on icon at bounding box center [639, 285] width 5 height 5
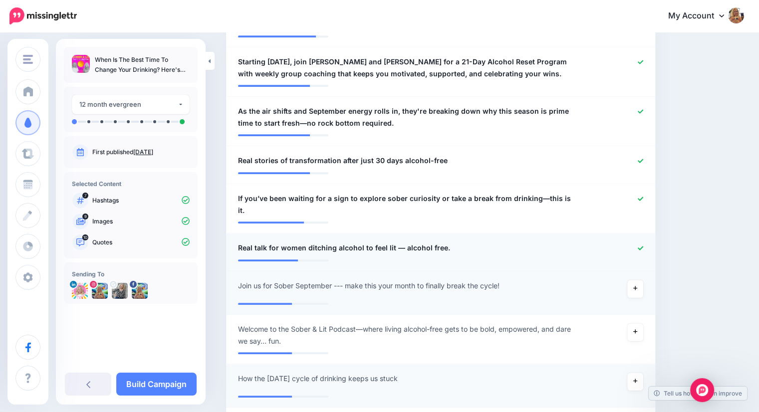
click at [643, 246] on icon at bounding box center [639, 248] width 5 height 4
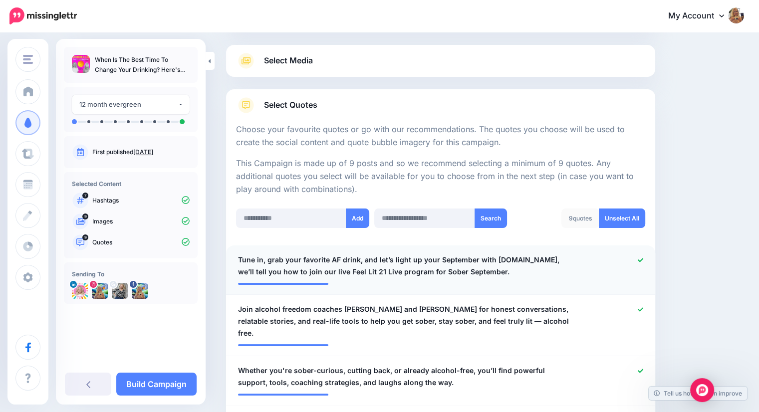
scroll to position [0, 0]
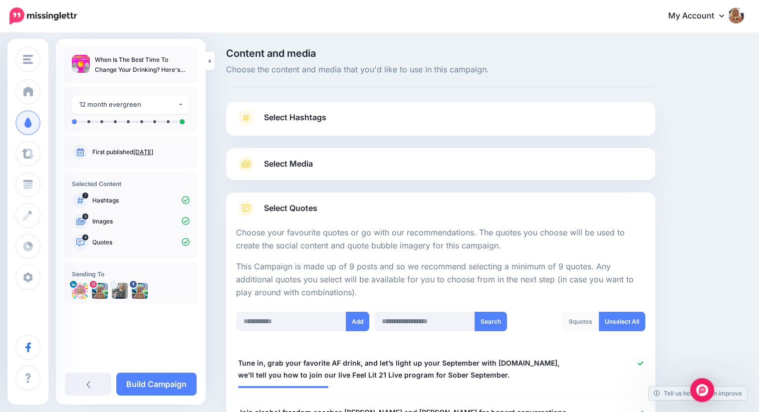
click at [289, 166] on span "Select Media" at bounding box center [288, 163] width 49 height 13
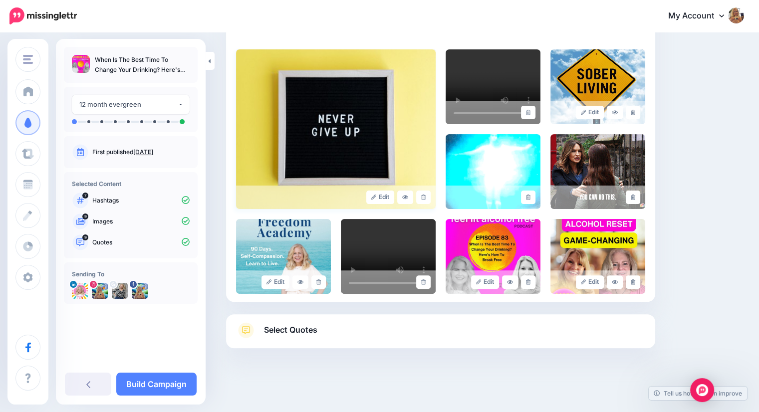
scroll to position [211, 0]
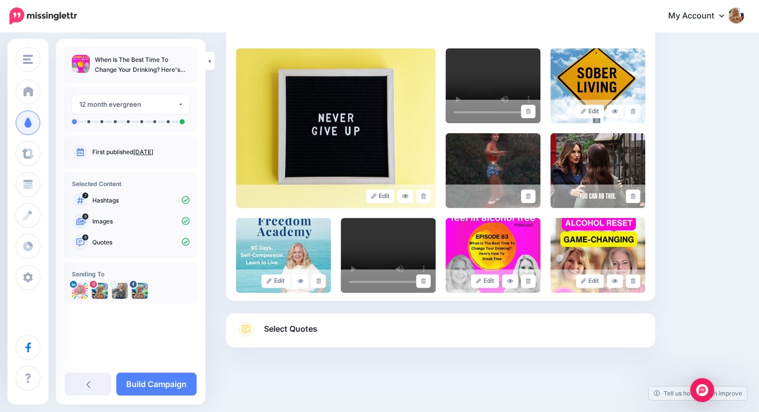
click at [295, 332] on span "Select Quotes" at bounding box center [290, 328] width 53 height 13
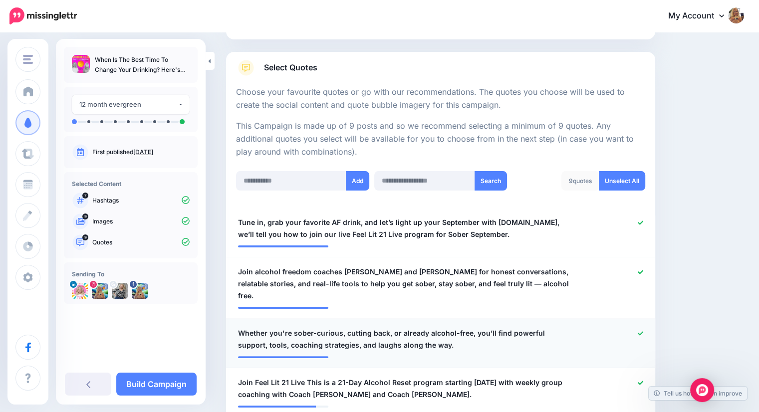
scroll to position [111, 0]
